Goal: Information Seeking & Learning: Learn about a topic

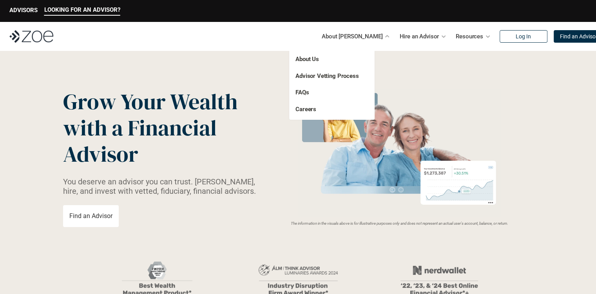
click at [338, 77] on link "Advisor Vetting Process" at bounding box center [328, 76] width 64 height 7
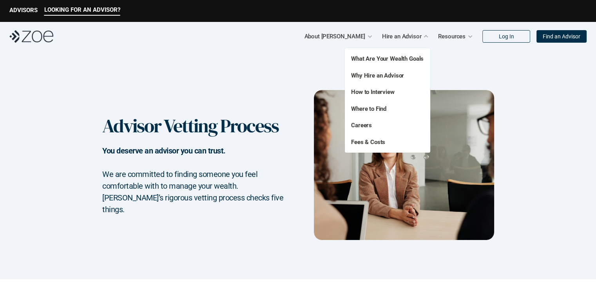
click at [376, 93] on link "How to Interview" at bounding box center [373, 92] width 44 height 7
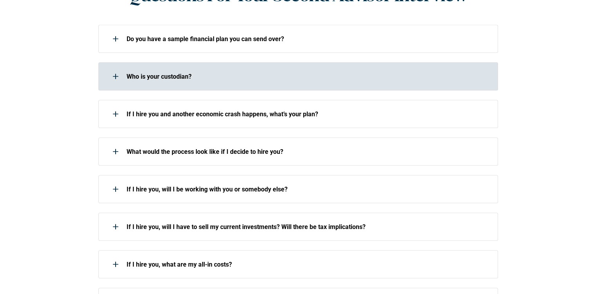
scroll to position [703, 0]
click at [219, 73] on p "Who is your custodian?" at bounding box center [308, 76] width 362 height 7
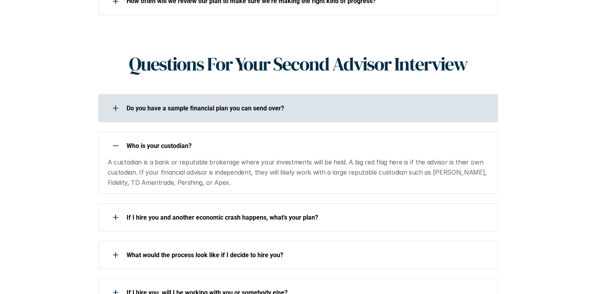
scroll to position [634, 0]
click at [312, 101] on div "Do you have a sample financial plan you can send over?" at bounding box center [293, 109] width 390 height 16
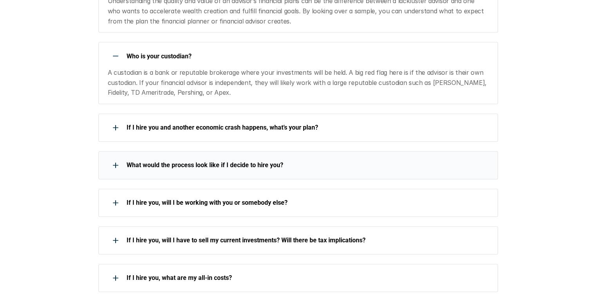
scroll to position [759, 0]
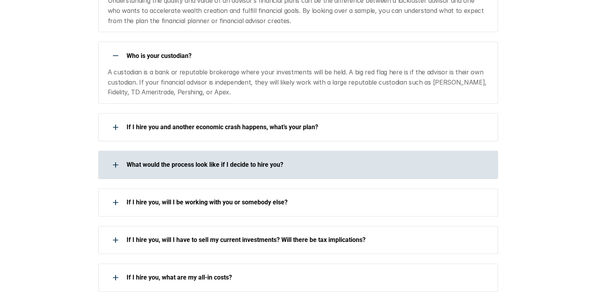
click at [262, 159] on div "What would the process look like if I decide to hire you?" at bounding box center [293, 165] width 390 height 16
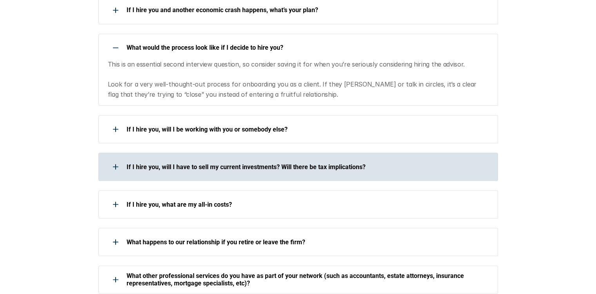
scroll to position [876, 0]
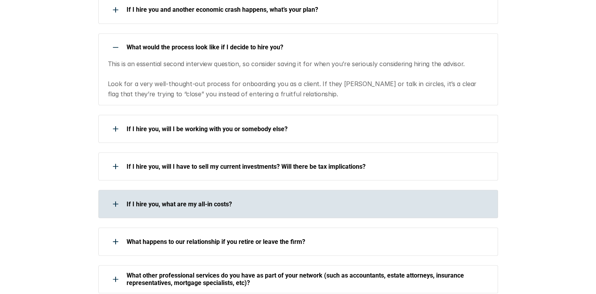
click at [253, 201] on p "If I hire you, what are my all-in costs?" at bounding box center [308, 204] width 362 height 7
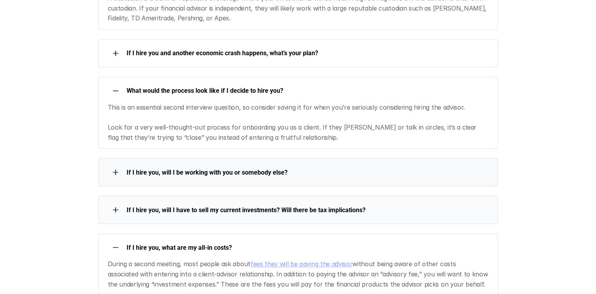
scroll to position [832, 0]
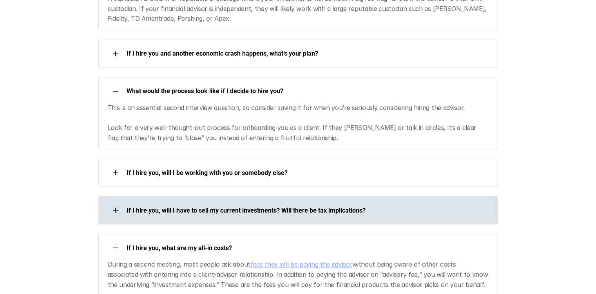
click at [202, 207] on p "If I hire you, will I have to sell my current investments? Will there be tax im…" at bounding box center [308, 210] width 362 height 7
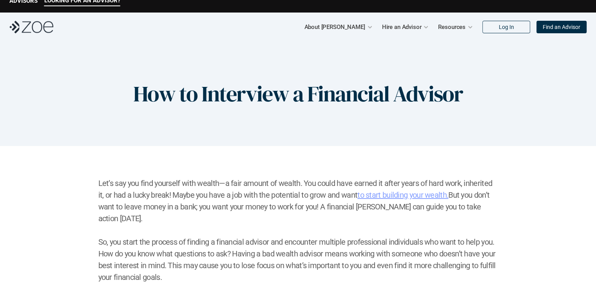
scroll to position [9, 0]
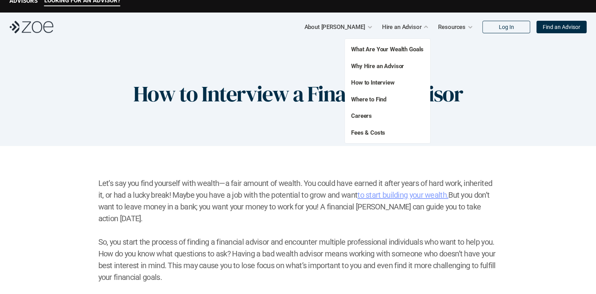
click at [382, 136] on p "Fees & Costs" at bounding box center [383, 133] width 64 height 9
click at [379, 134] on link "Fees & Costs" at bounding box center [368, 132] width 34 height 7
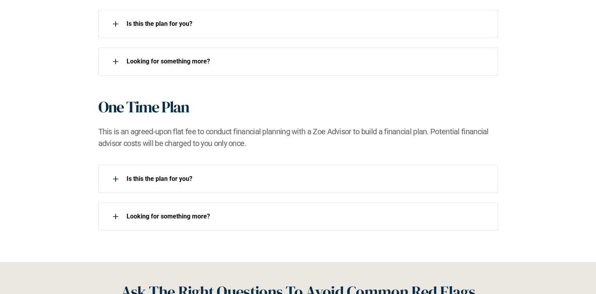
scroll to position [778, 0]
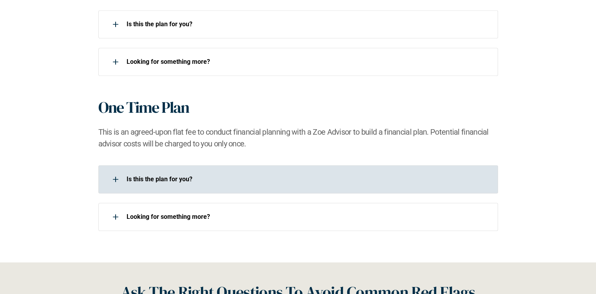
click at [215, 174] on div "Is this the plan for you?​" at bounding box center [293, 180] width 390 height 16
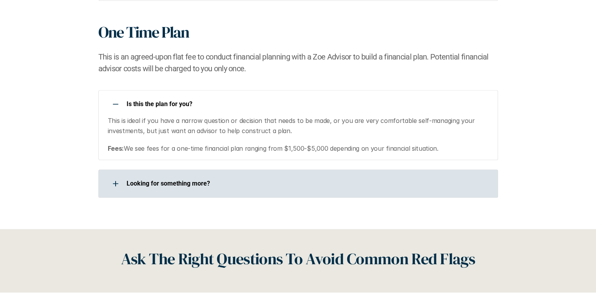
scroll to position [854, 0]
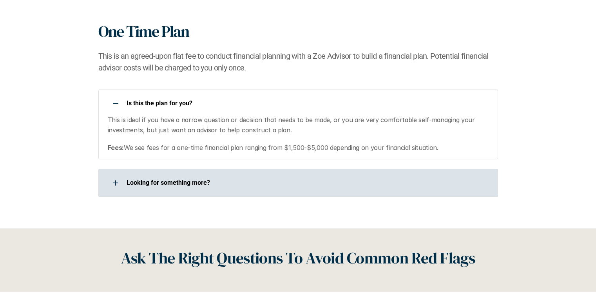
click at [244, 183] on p "Looking for something more?​" at bounding box center [308, 182] width 362 height 7
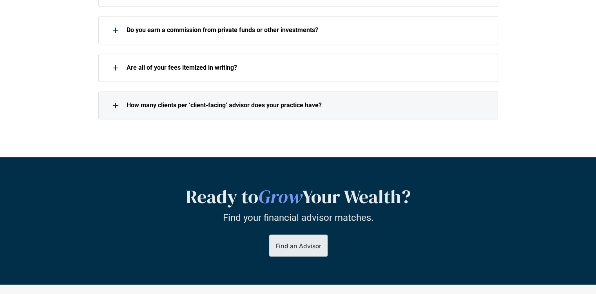
scroll to position [1303, 0]
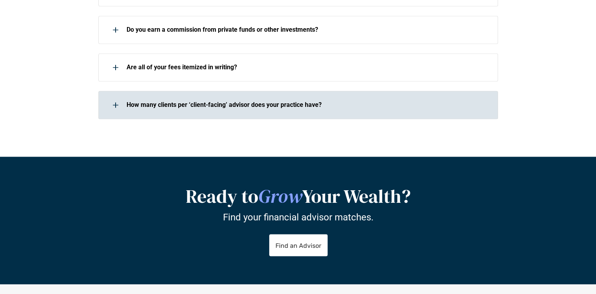
click at [227, 108] on p "How many clients per ‘client-facing’ advisor does your practice have?" at bounding box center [308, 104] width 362 height 7
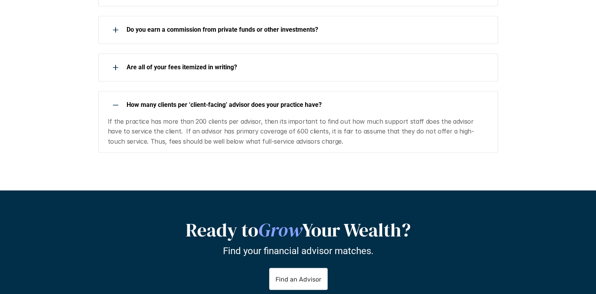
click at [111, 105] on div at bounding box center [116, 105] width 16 height 16
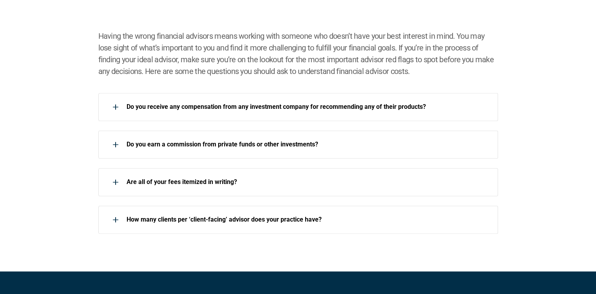
scroll to position [1187, 0]
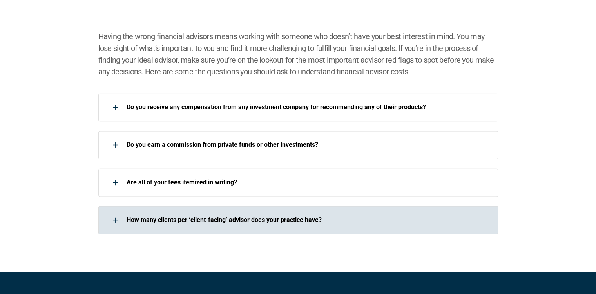
click at [121, 227] on div at bounding box center [116, 221] width 16 height 16
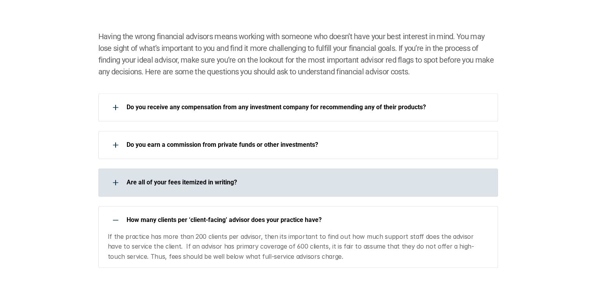
click at [108, 175] on div at bounding box center [116, 183] width 16 height 16
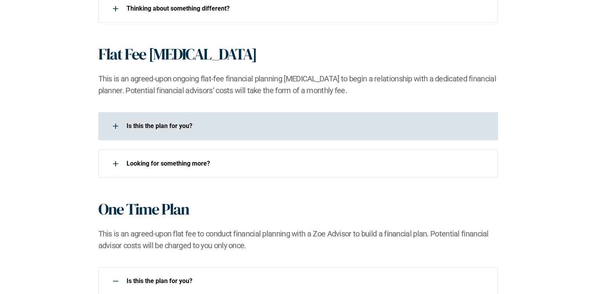
scroll to position [676, 0]
click at [178, 132] on div "Is this the plan for you?​" at bounding box center [293, 127] width 390 height 16
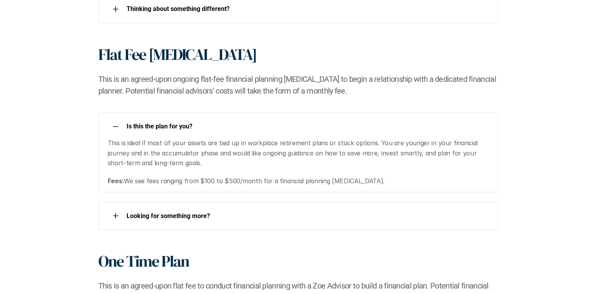
click at [214, 129] on p "Is this the plan for you?​" at bounding box center [308, 126] width 362 height 7
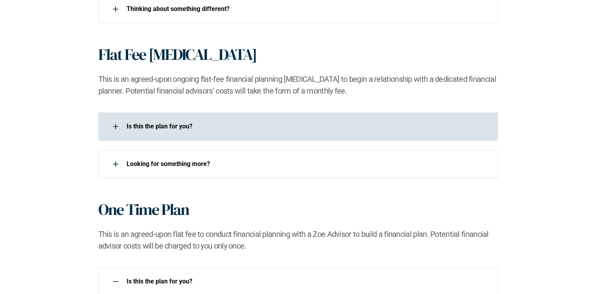
click at [174, 133] on div "Is this the plan for you?​" at bounding box center [293, 127] width 390 height 16
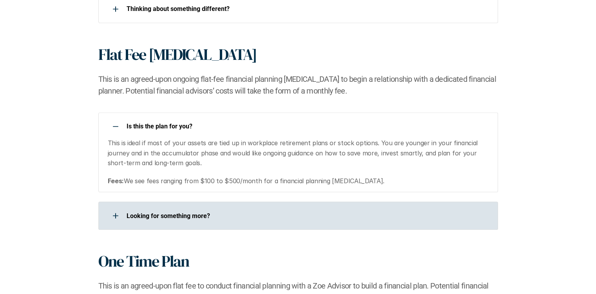
click at [237, 218] on p "Looking for something more?​" at bounding box center [308, 216] width 362 height 7
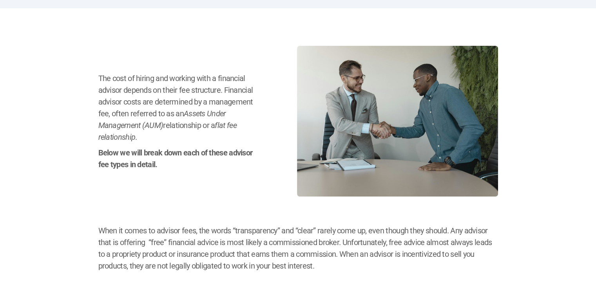
scroll to position [0, 0]
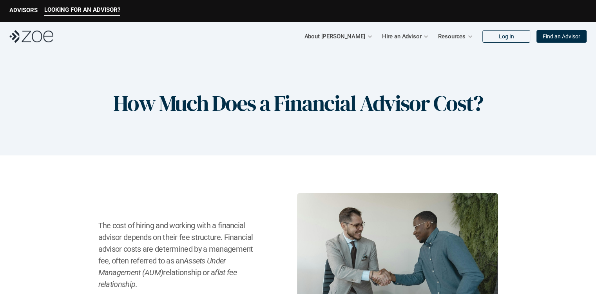
click at [557, 36] on p "Find an Advisor" at bounding box center [562, 36] width 38 height 7
